Goal: Task Accomplishment & Management: Manage account settings

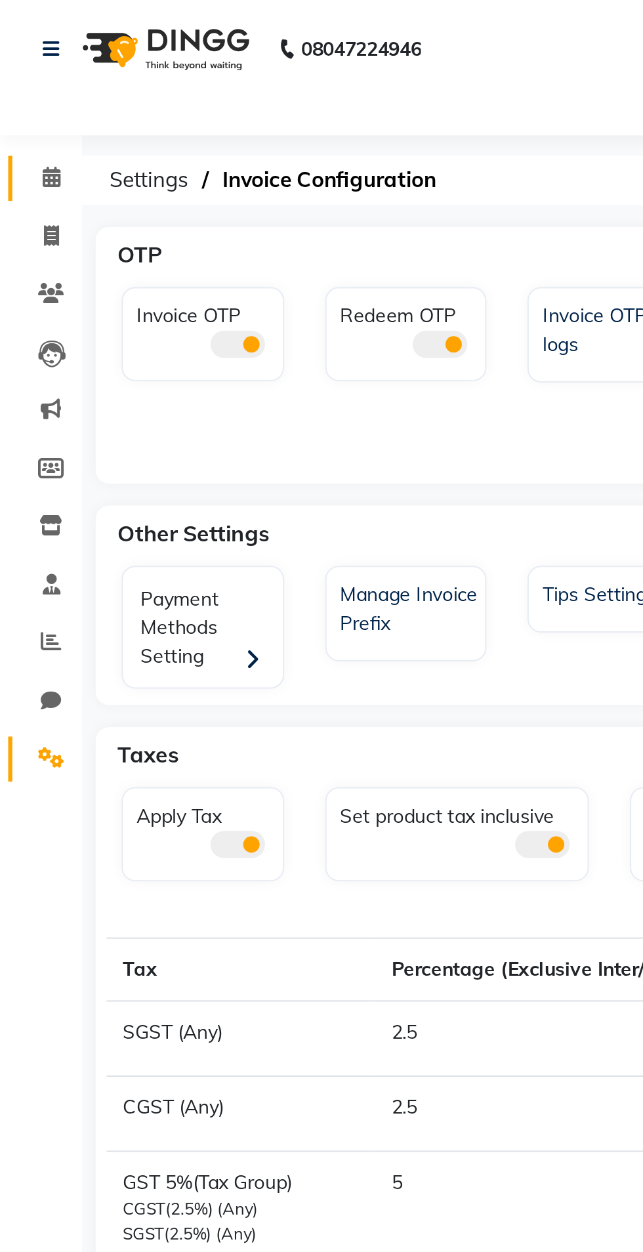
click at [30, 86] on span at bounding box center [24, 85] width 23 height 15
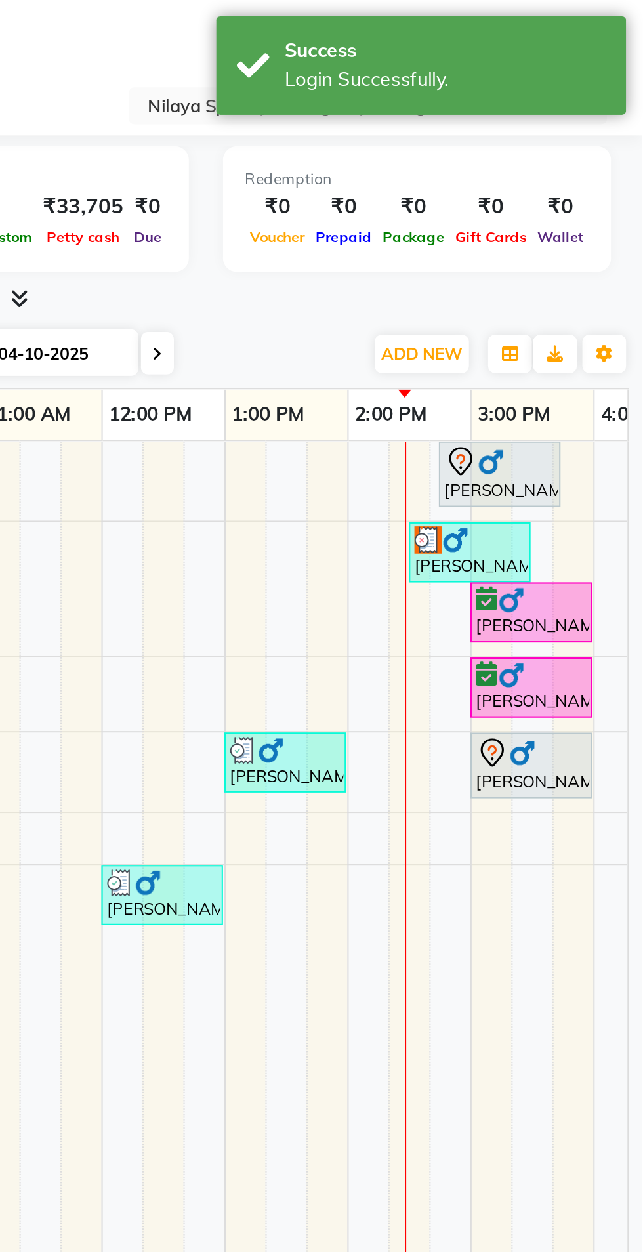
click at [431, 48] on input "text" at bounding box center [498, 51] width 190 height 13
click at [375, 55] on div "Select Location × [GEOGRAPHIC_DATA], Hyatt Regency Gurugran" at bounding box center [321, 51] width 622 height 18
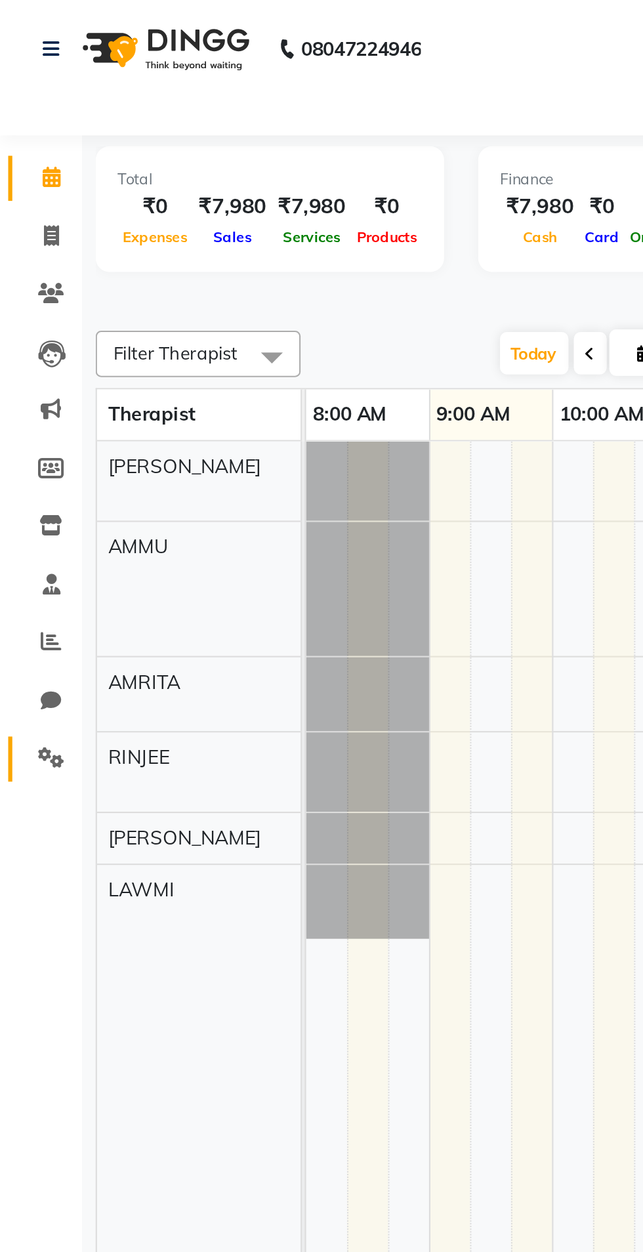
click at [26, 373] on link "Settings" at bounding box center [19, 365] width 31 height 22
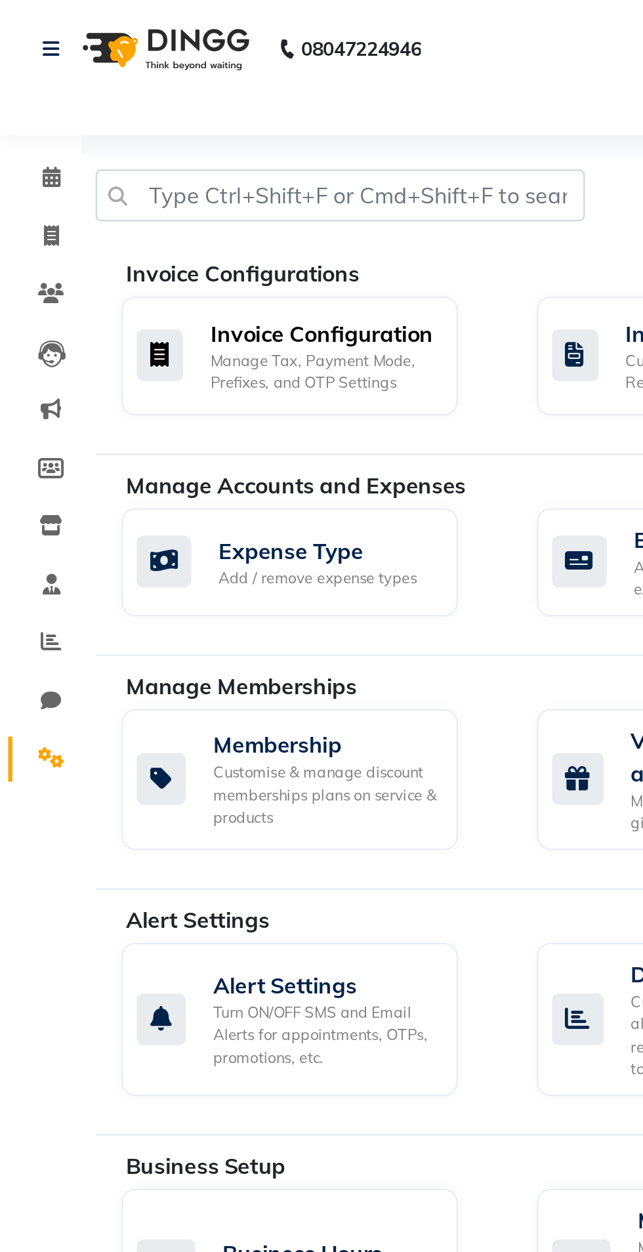
click at [115, 184] on div "Manage Tax, Payment Mode, Prefixes, and OTP Settings" at bounding box center [155, 179] width 108 height 22
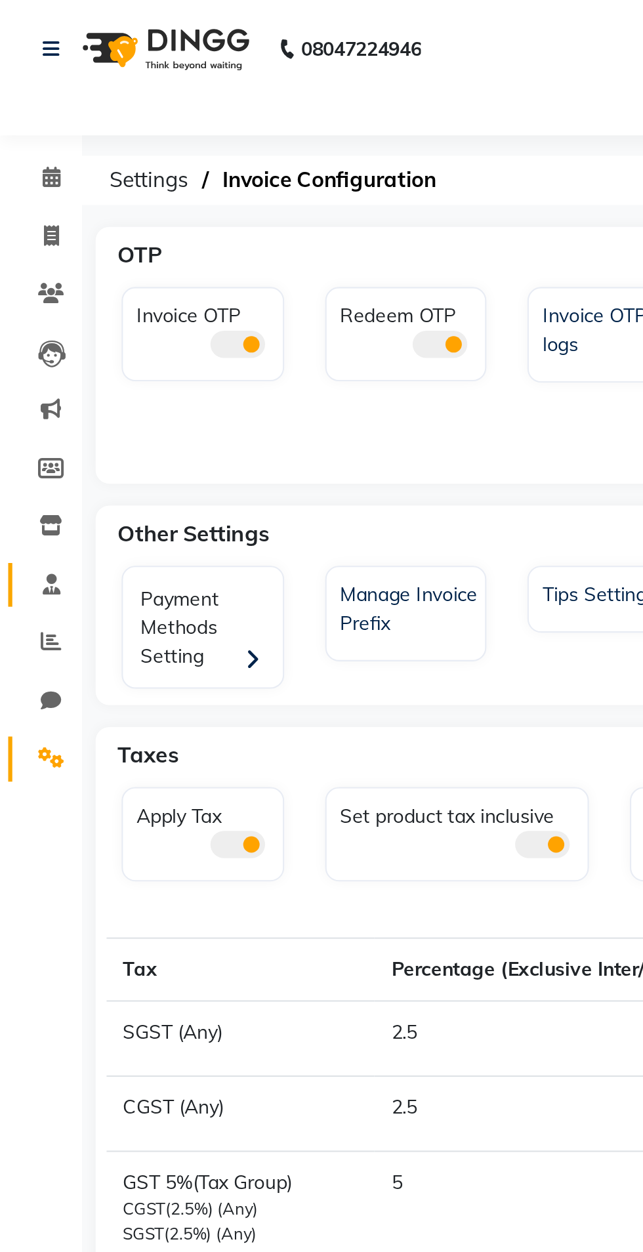
click at [14, 288] on link "Staff" at bounding box center [19, 281] width 31 height 22
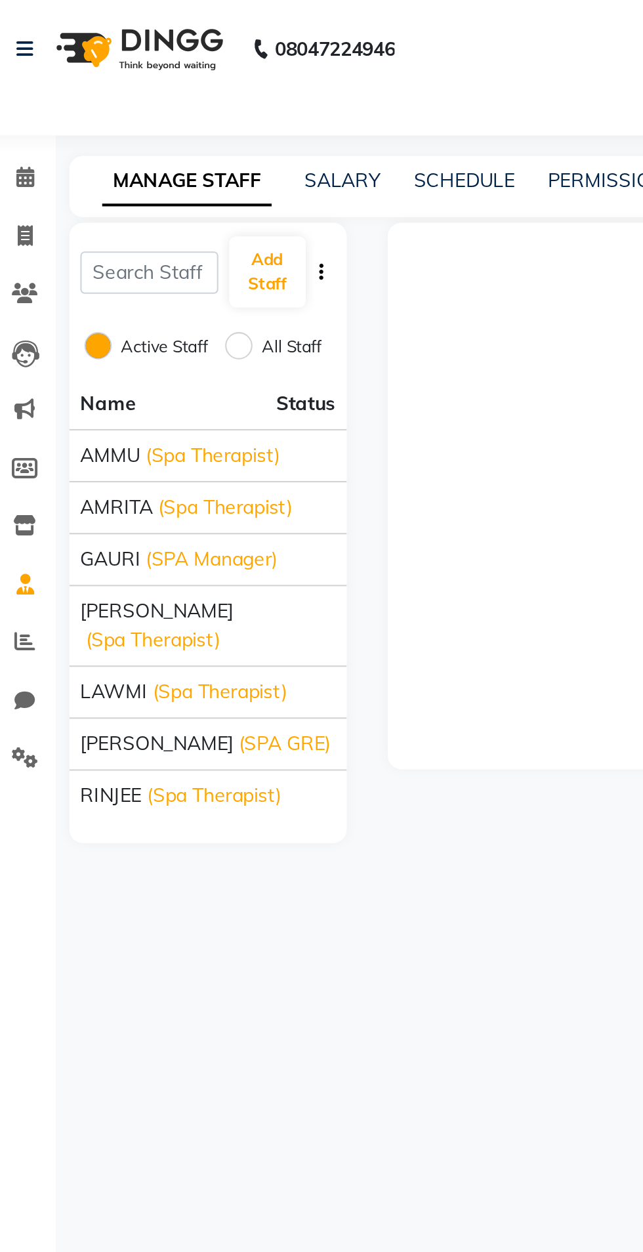
click at [127, 350] on span "(SPA GRE)" at bounding box center [149, 357] width 44 height 14
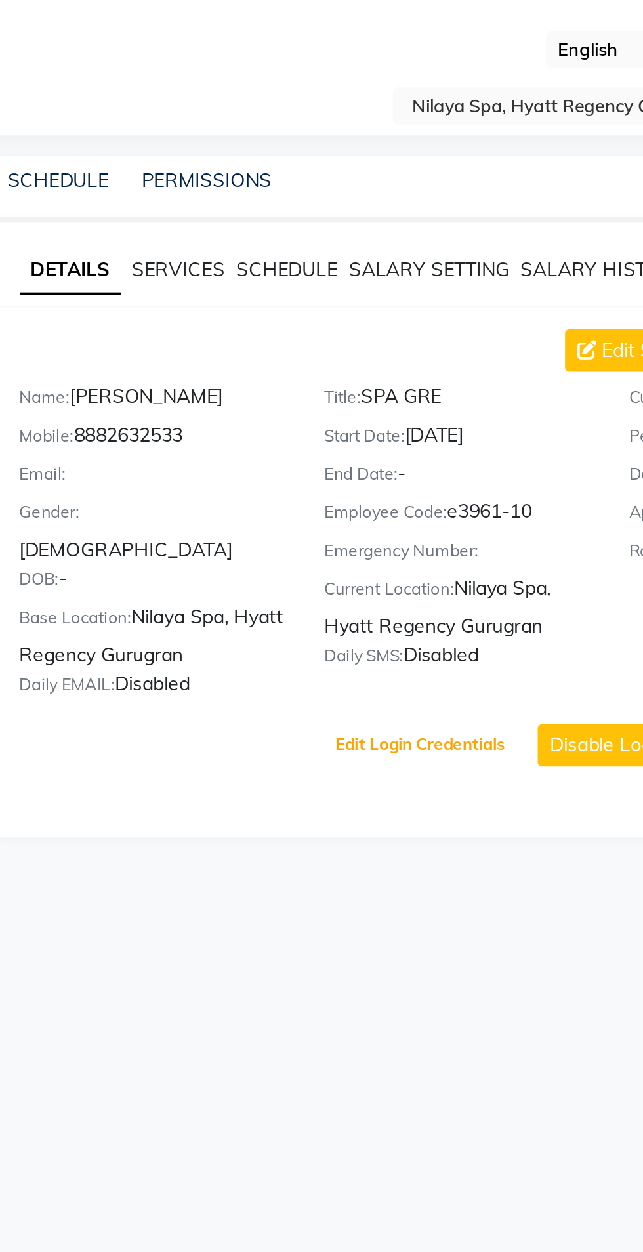
click at [411, 346] on button "Edit Login Credentials" at bounding box center [410, 357] width 92 height 22
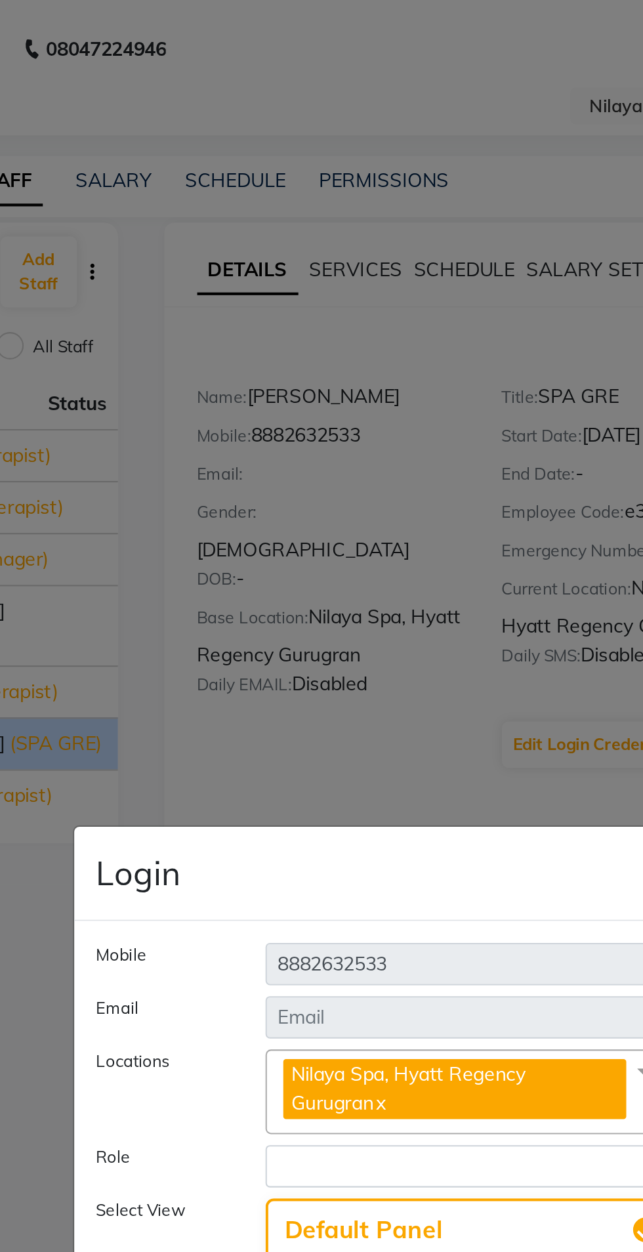
select select "4302"
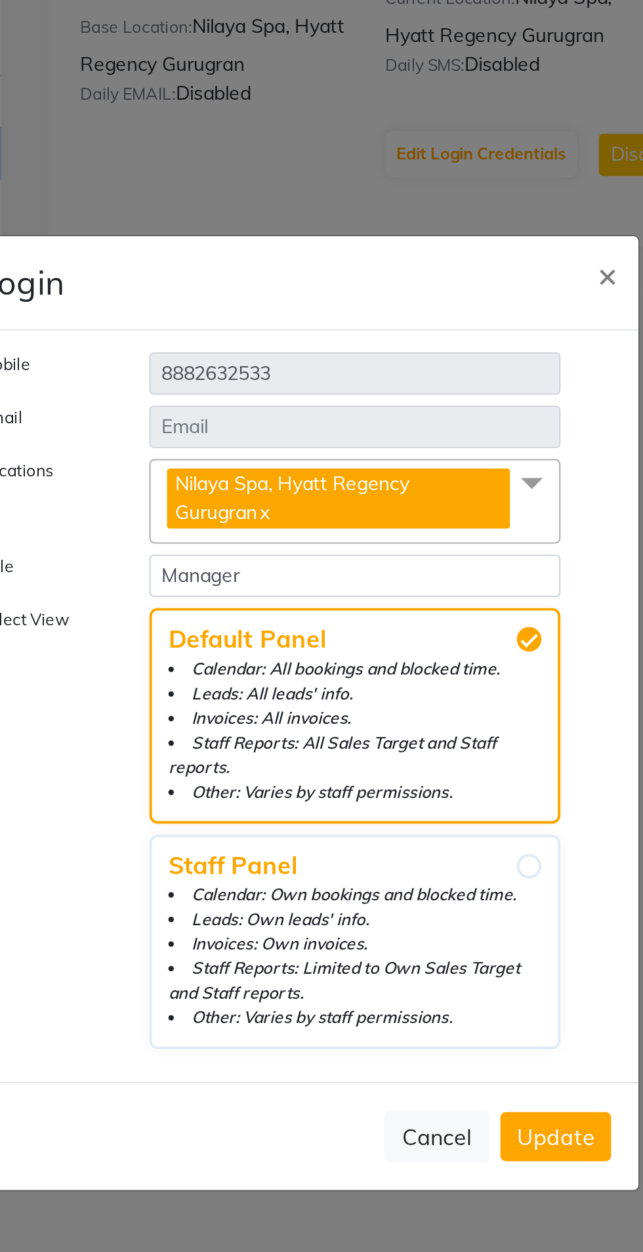
click at [382, 401] on ngb-modal-window "Login × Mobile [PHONE_NUMBER] Email Locations [GEOGRAPHIC_DATA], [GEOGRAPHIC_DA…" at bounding box center [321, 626] width 643 height 1252
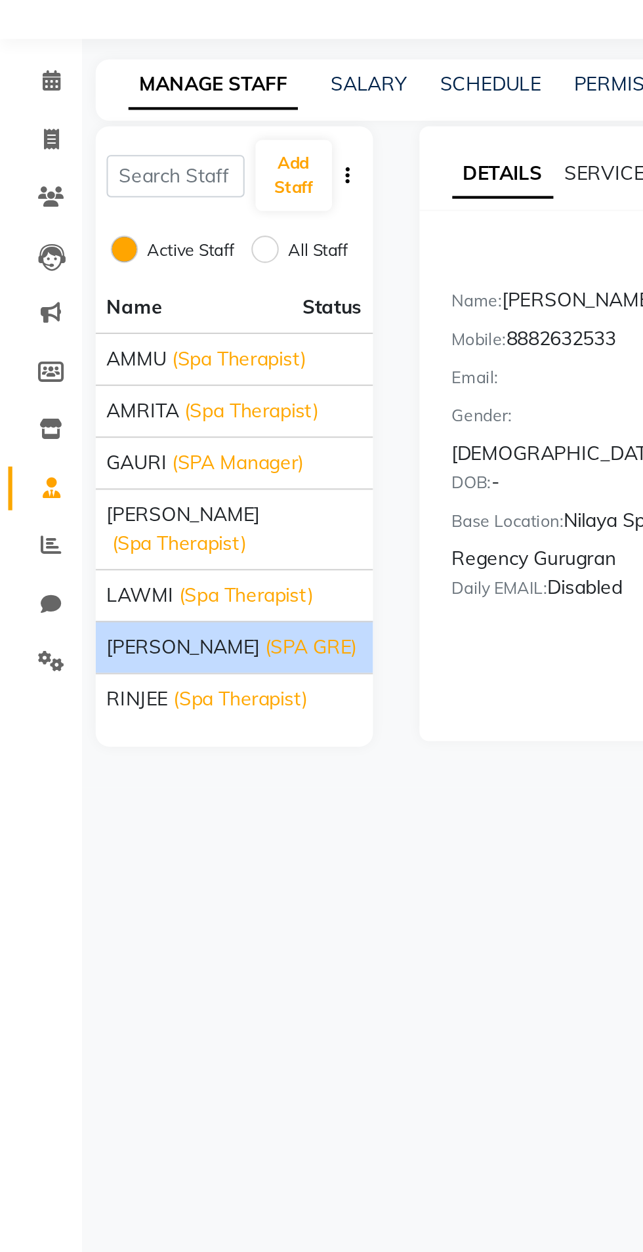
click at [108, 266] on span "(SPA Manager)" at bounding box center [114, 269] width 63 height 14
